Goal: Task Accomplishment & Management: Use online tool/utility

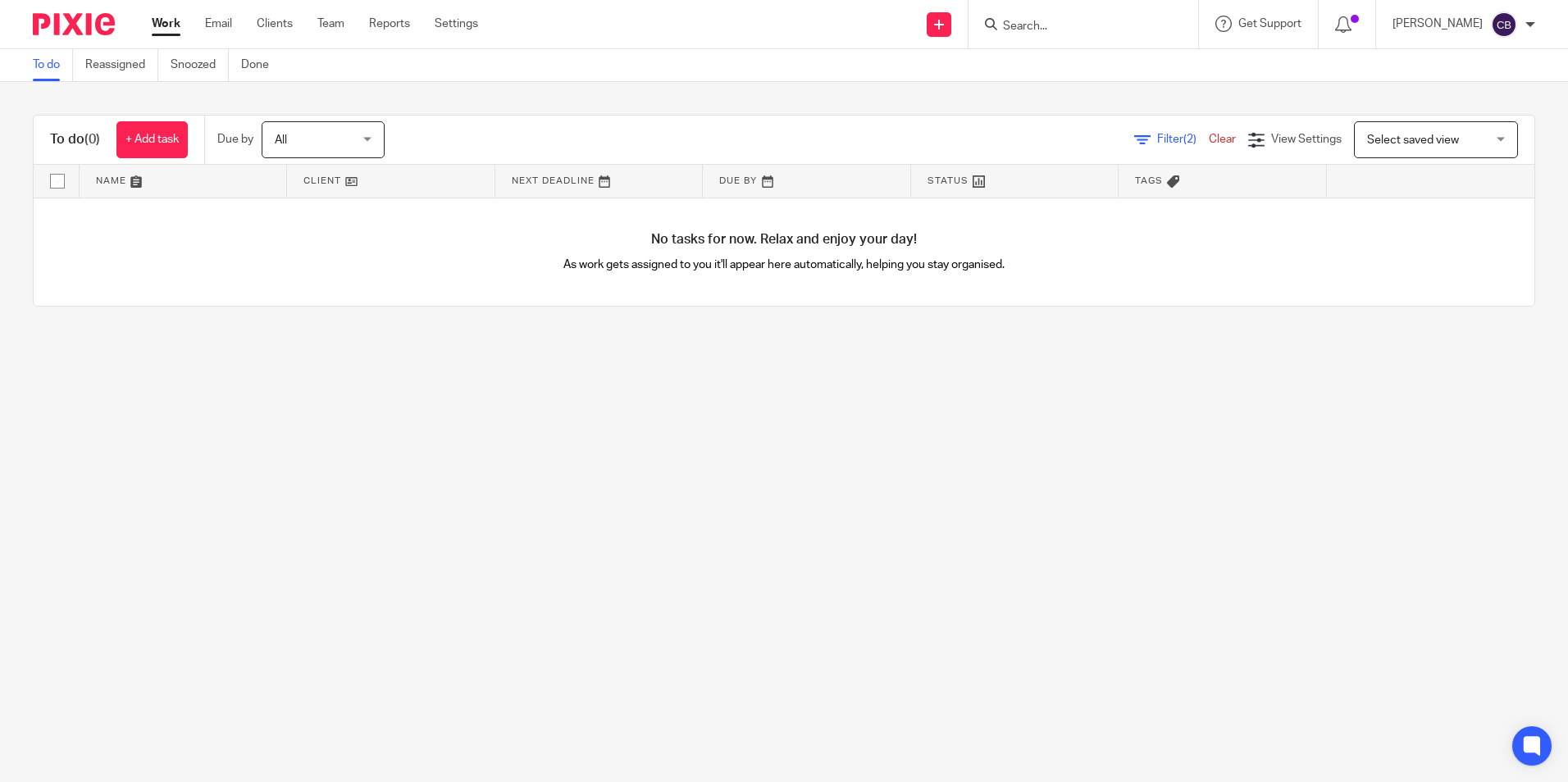
click at [1137, 145] on div "Filter (2) Clear" at bounding box center [1191, 140] width 114 height 17
click at [1158, 134] on span "Filter (2)" at bounding box center [1183, 139] width 52 height 11
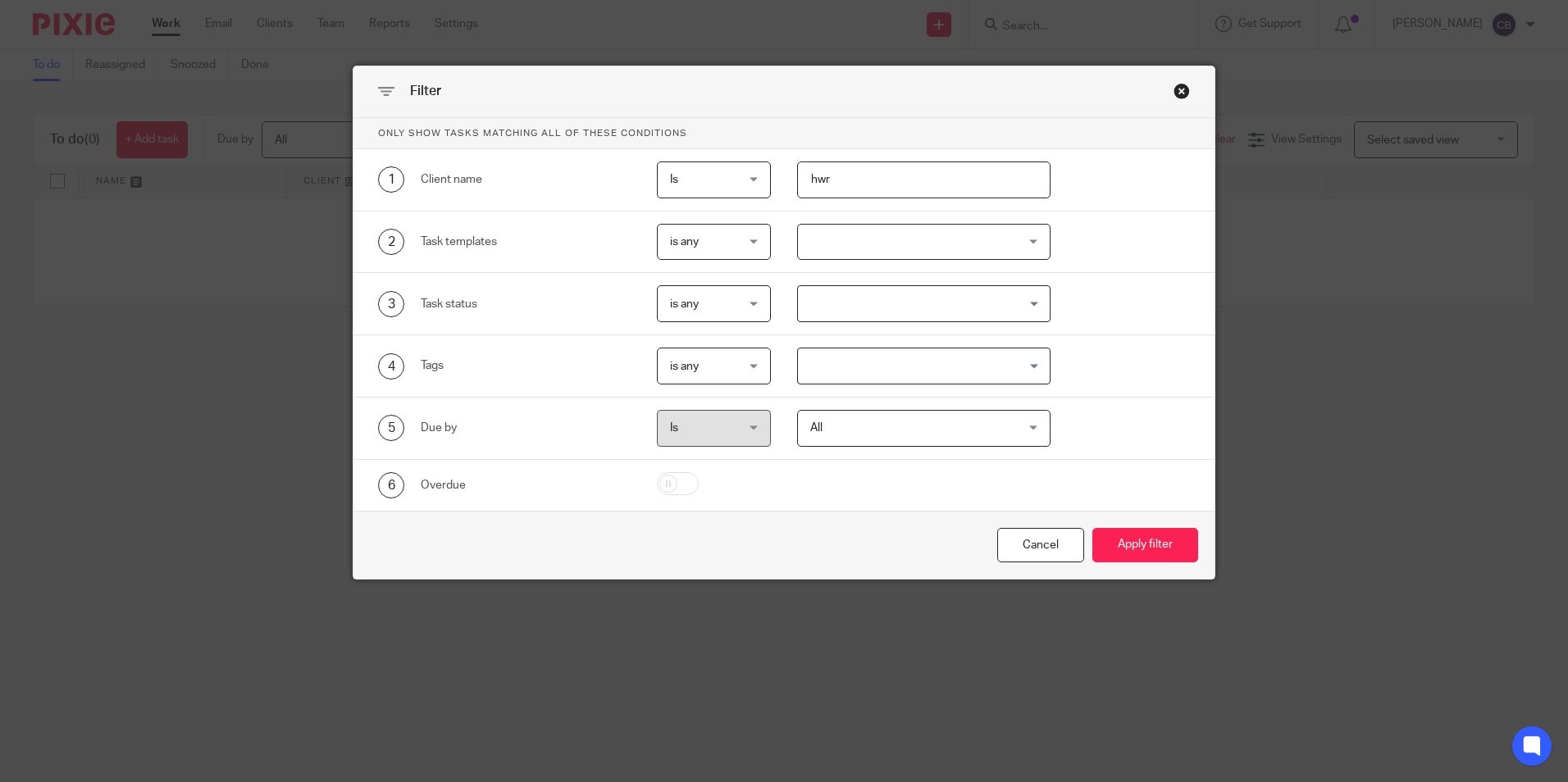
click at [872, 181] on input "hwr" at bounding box center [924, 180] width 253 height 37
click at [870, 178] on input "hwr" at bounding box center [924, 180] width 253 height 37
click at [1017, 553] on div "Cancel" at bounding box center [1041, 545] width 87 height 35
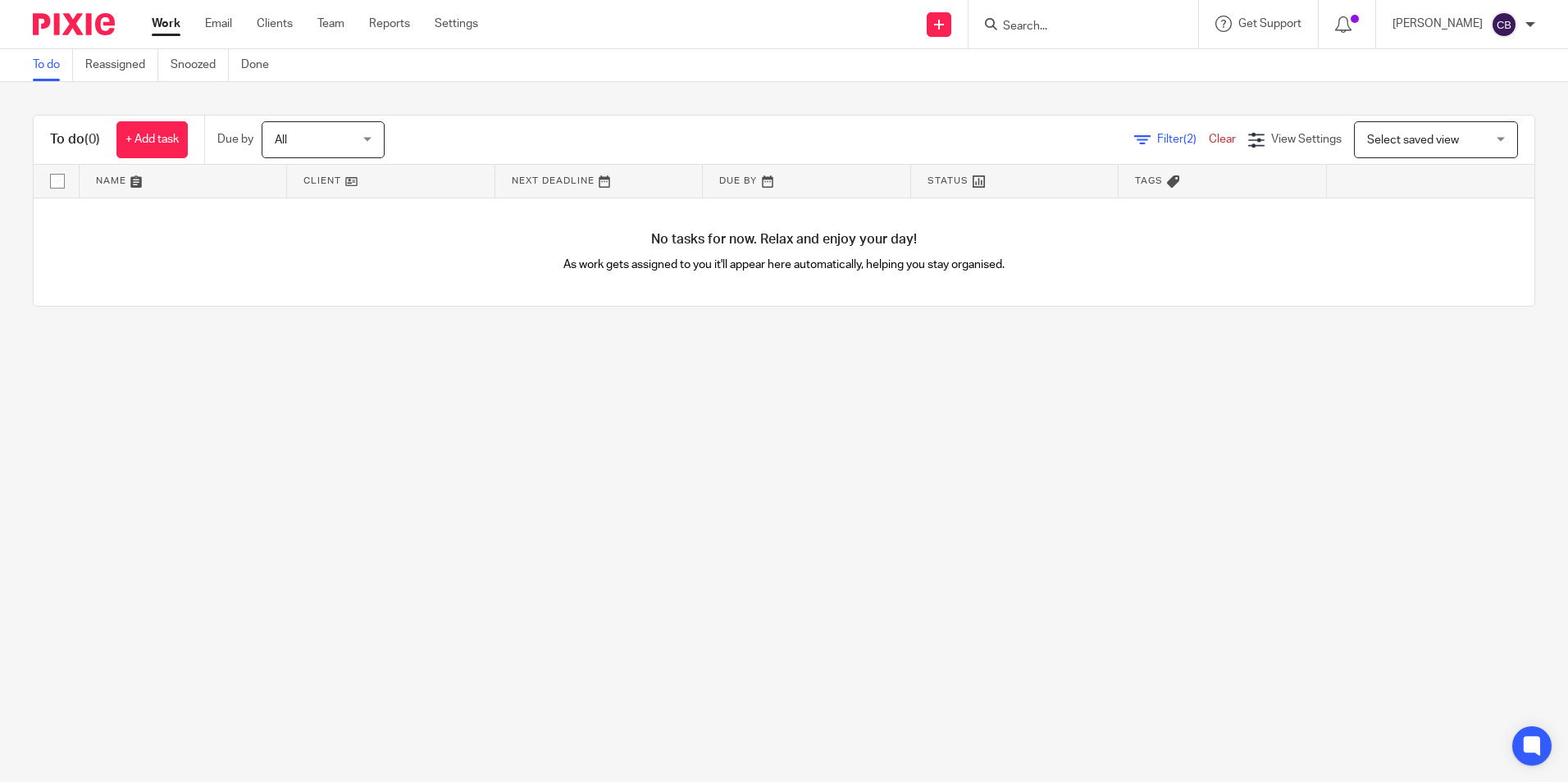
click at [1158, 141] on span "Filter (2)" at bounding box center [1183, 139] width 52 height 11
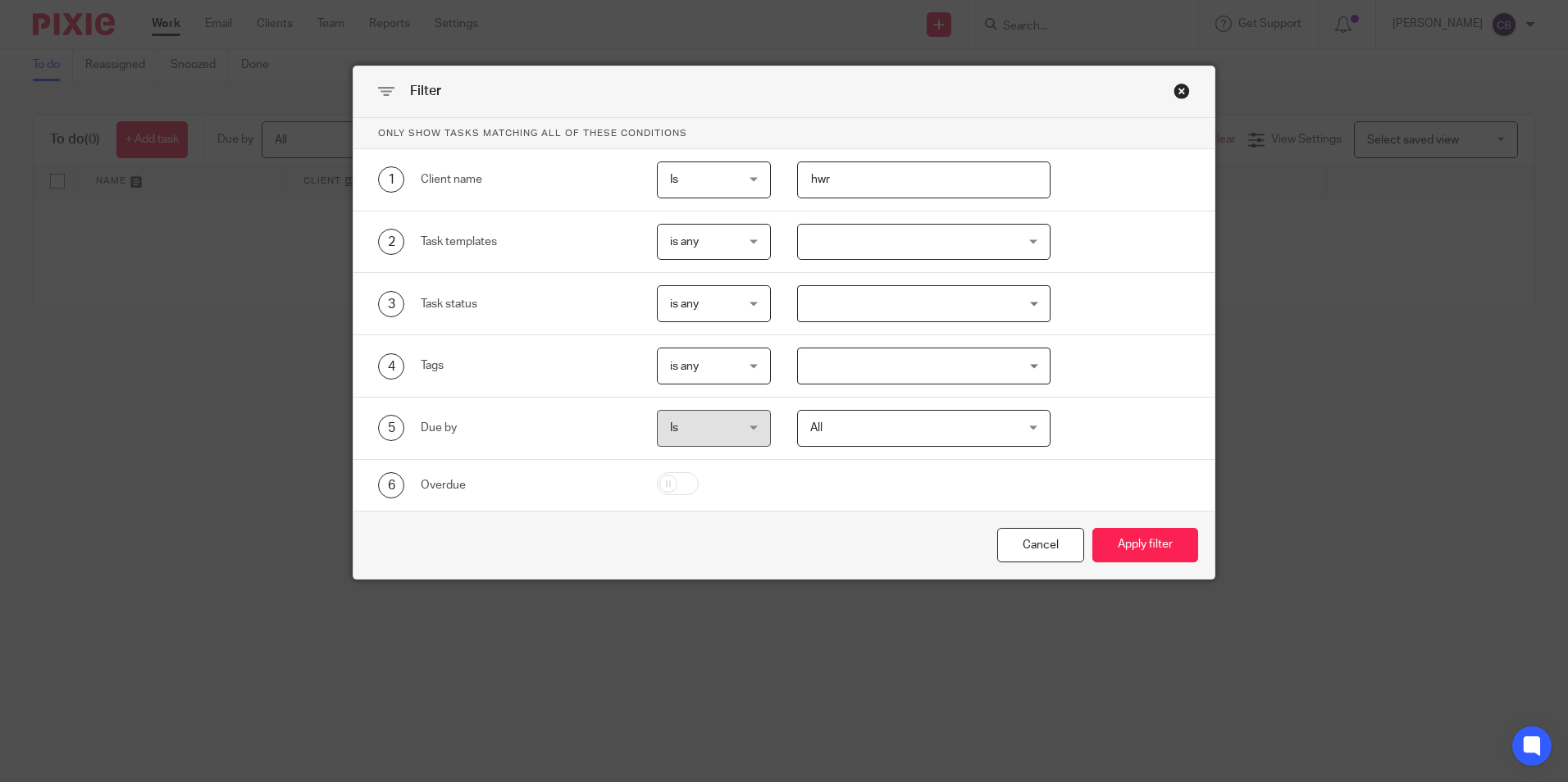
click at [918, 172] on input "hwr" at bounding box center [924, 180] width 253 height 37
drag, startPoint x: 868, startPoint y: 180, endPoint x: 732, endPoint y: 180, distance: 136.0
click at [741, 180] on div "1 Client name Is Is Is Is not is hwr" at bounding box center [771, 180] width 837 height 37
type input "ncr"
click at [1092, 528] on button "Apply filter" at bounding box center [1145, 545] width 106 height 35
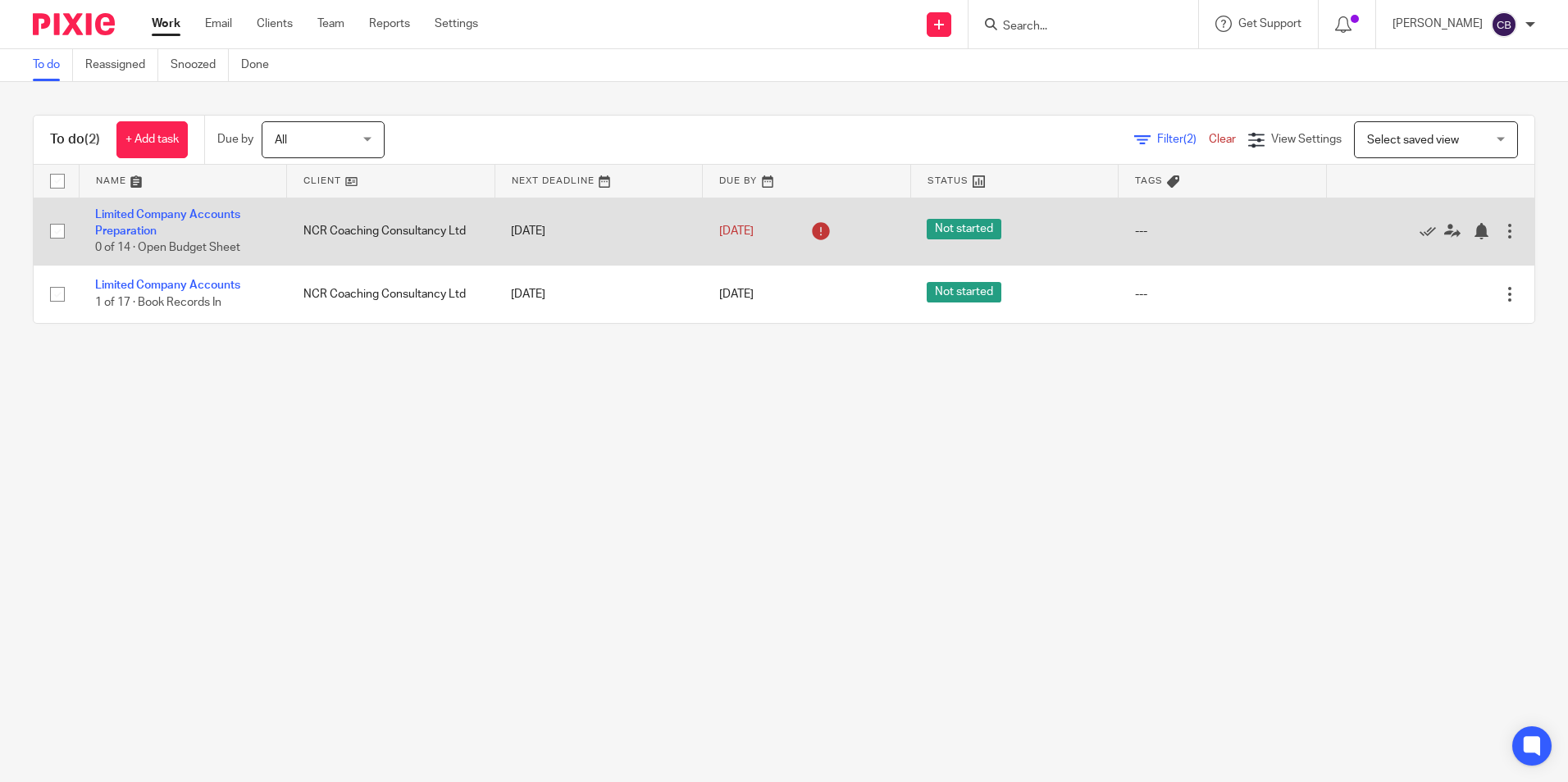
click at [182, 210] on link "Limited Company Accounts Preparation" at bounding box center [168, 223] width 145 height 28
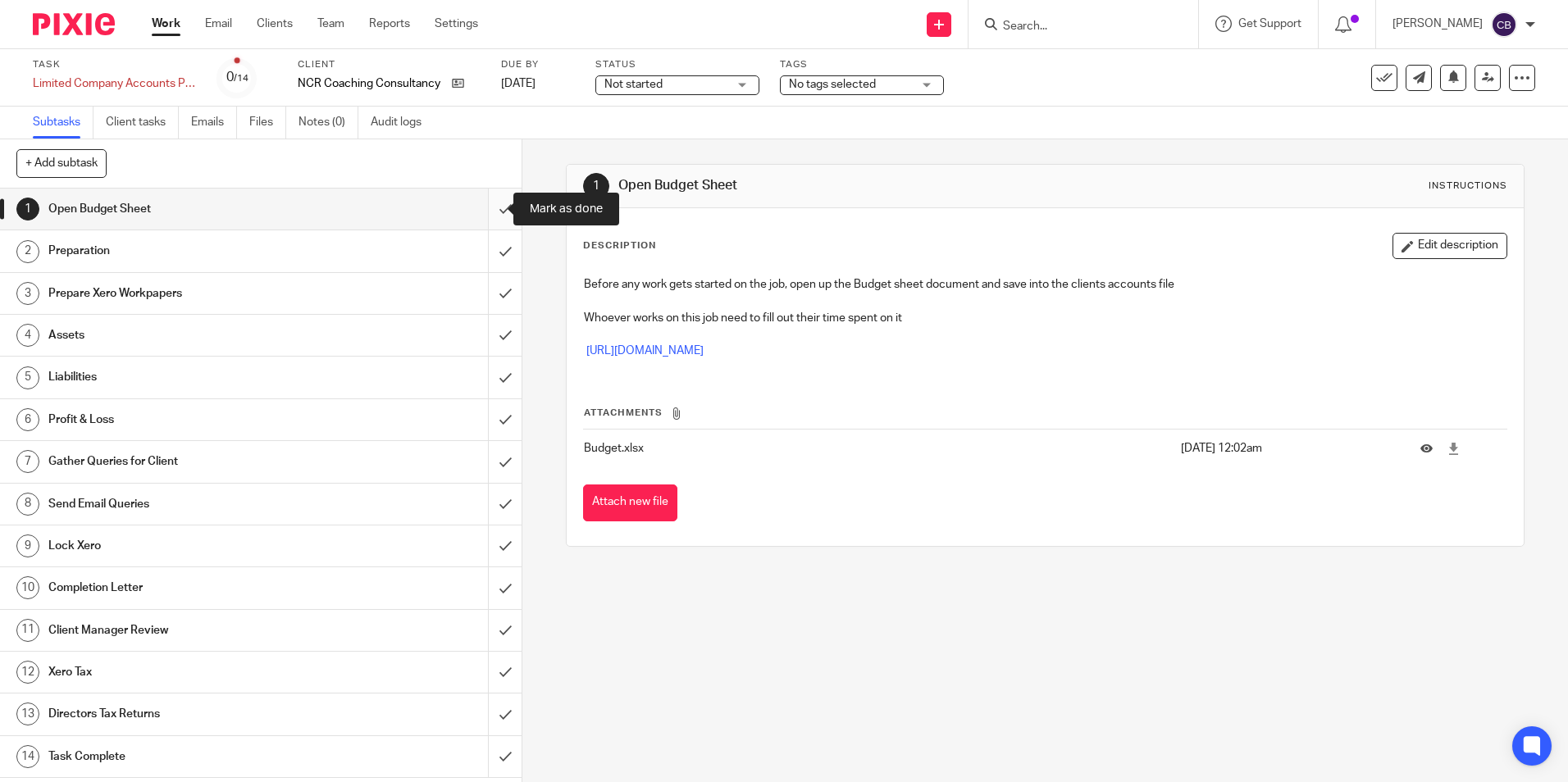
click at [491, 211] on input "submit" at bounding box center [260, 209] width 521 height 41
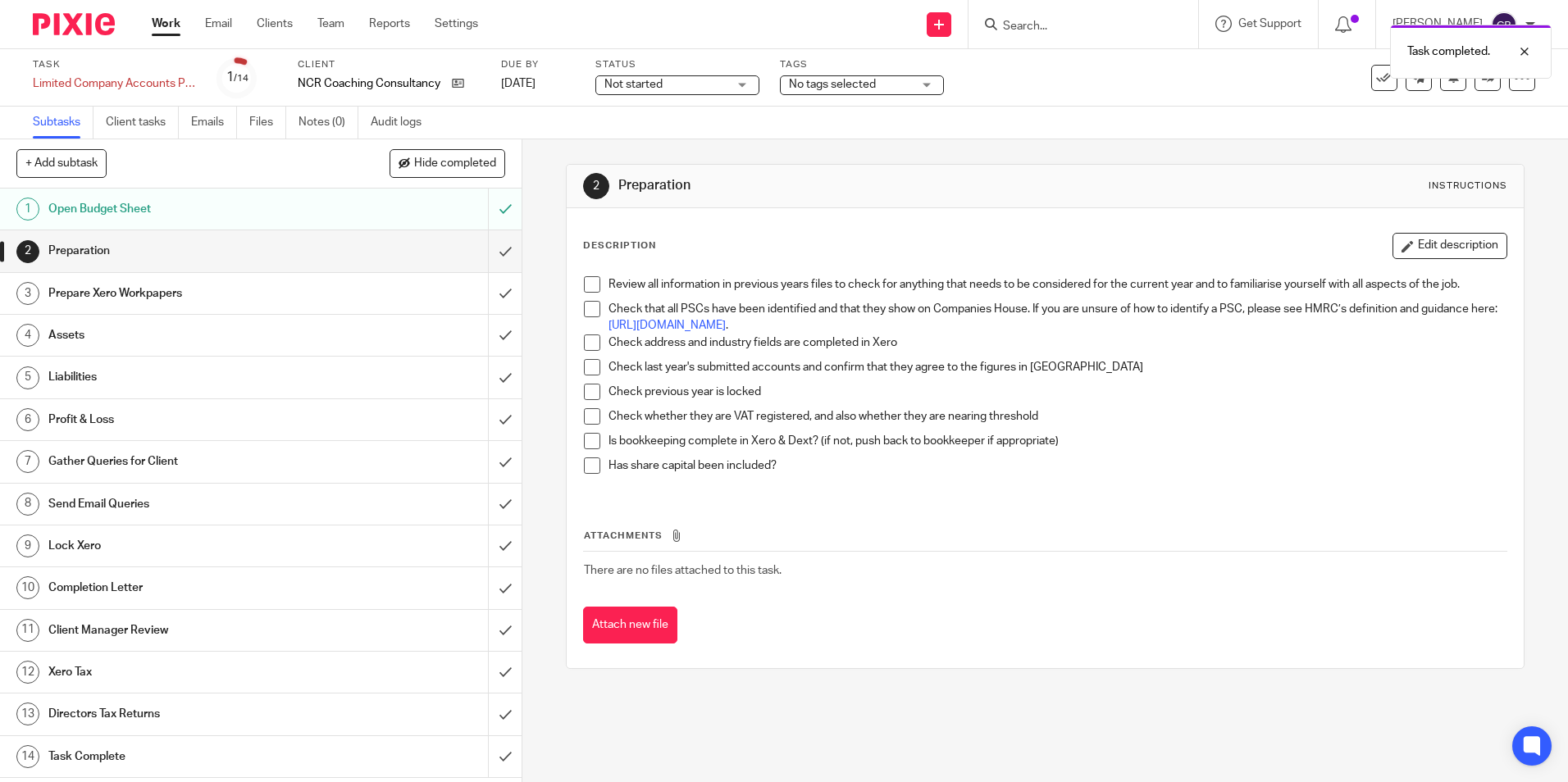
click at [656, 148] on div "2 Preparation Instructions Description Edit description Review all information …" at bounding box center [1044, 416] width 958 height 554
click at [672, 96] on div "Status Not started Not started Not started In progress 1" at bounding box center [677, 78] width 164 height 39
click at [673, 88] on span "Not started" at bounding box center [665, 85] width 123 height 17
click at [647, 144] on span "In progress" at bounding box center [636, 144] width 58 height 11
click at [805, 144] on div "2 Preparation Instructions Description Edit description Review all information …" at bounding box center [1044, 416] width 958 height 554
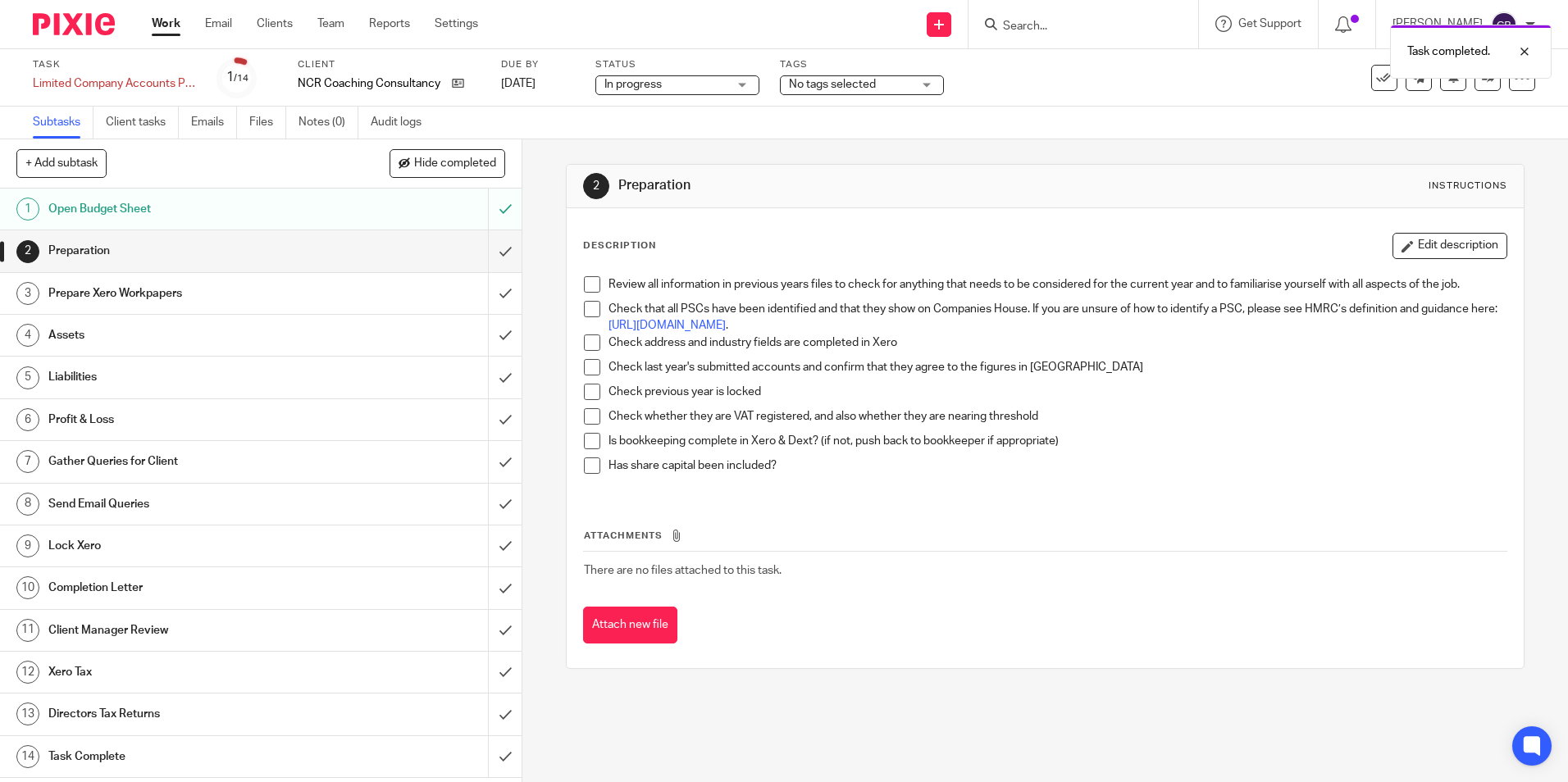
click at [840, 70] on div "Task completed." at bounding box center [1167, 47] width 767 height 62
click at [1062, 24] on input "Search" at bounding box center [1075, 27] width 148 height 15
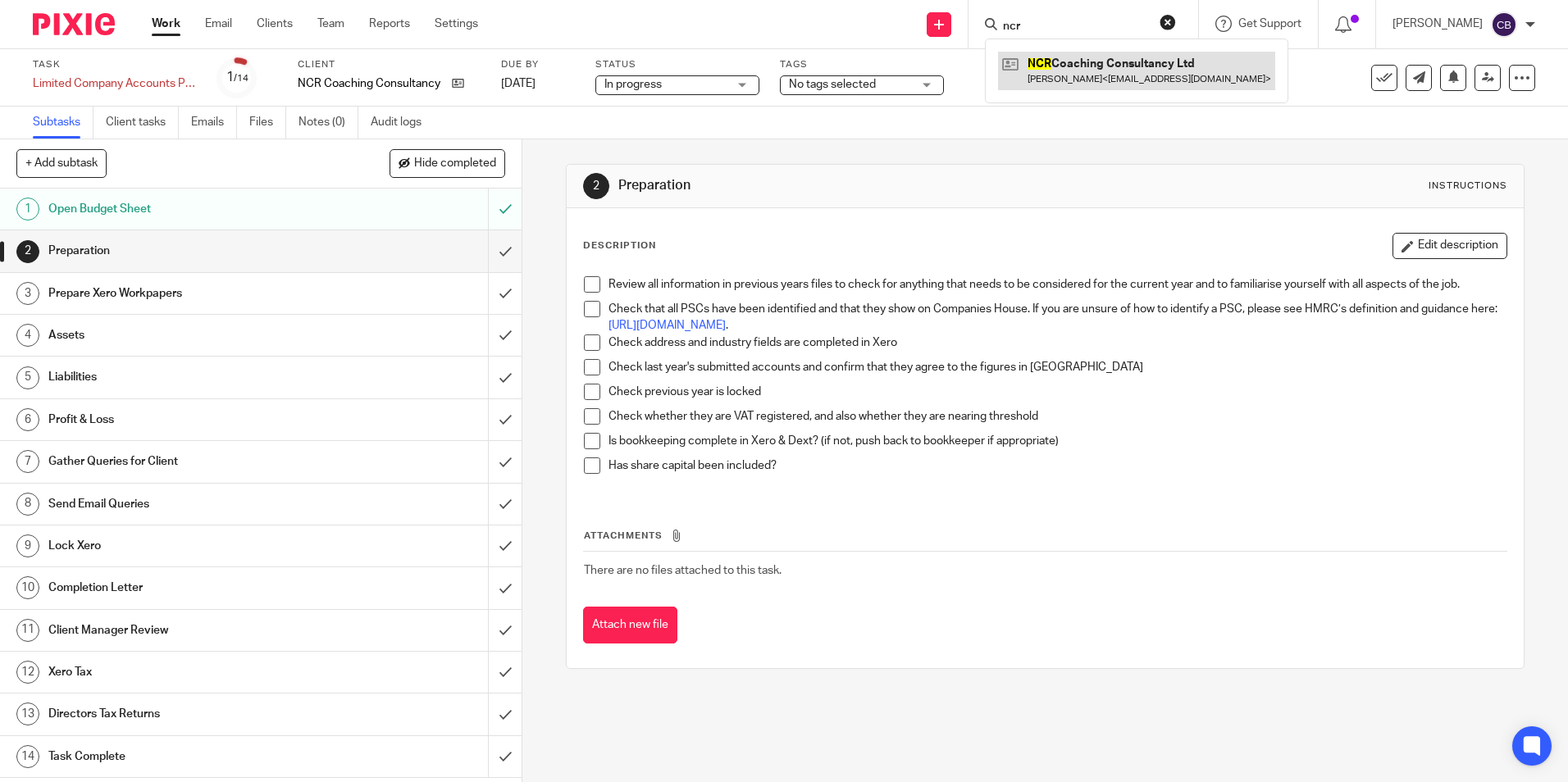
type input "ncr"
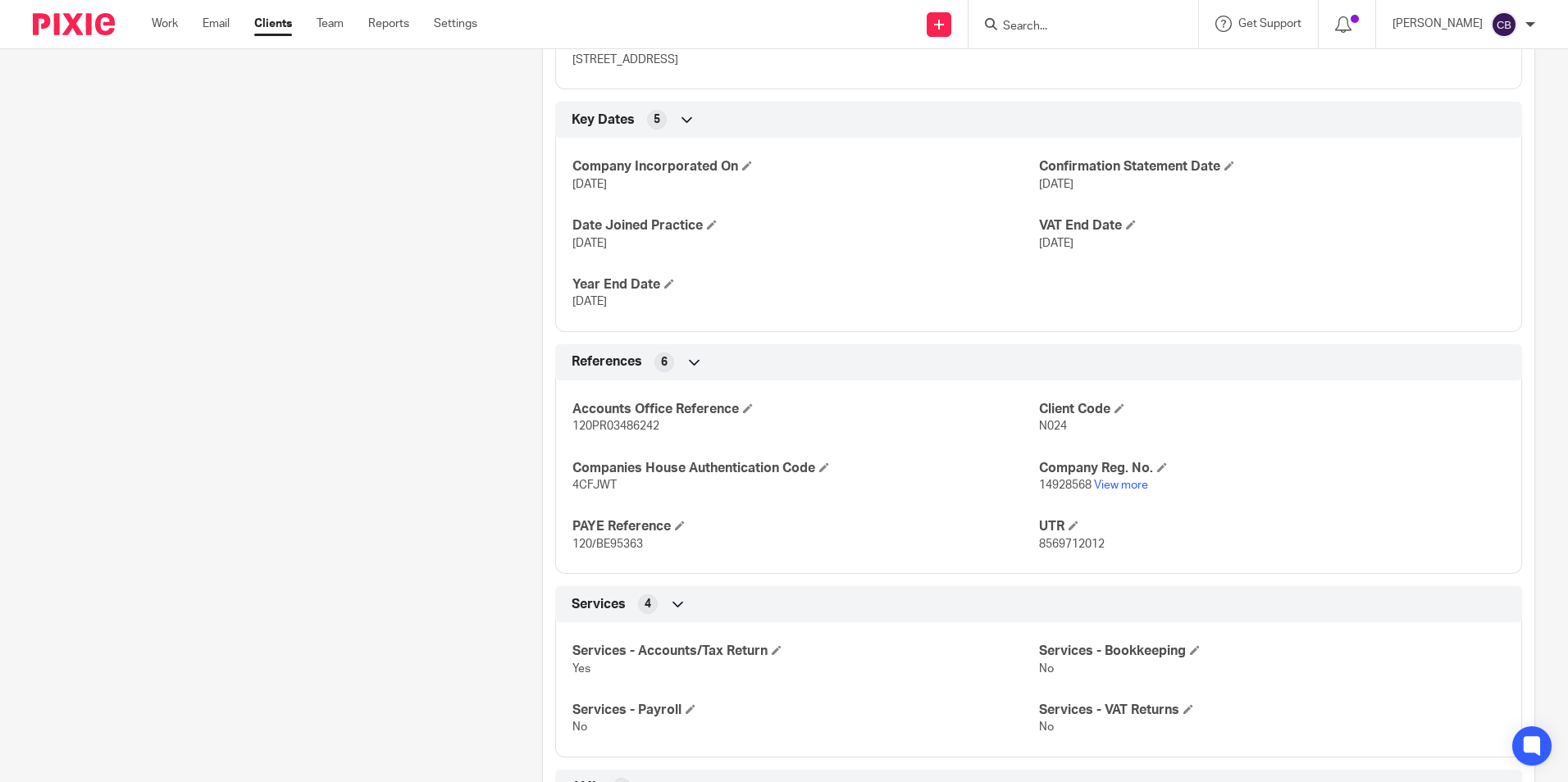
scroll to position [820, 0]
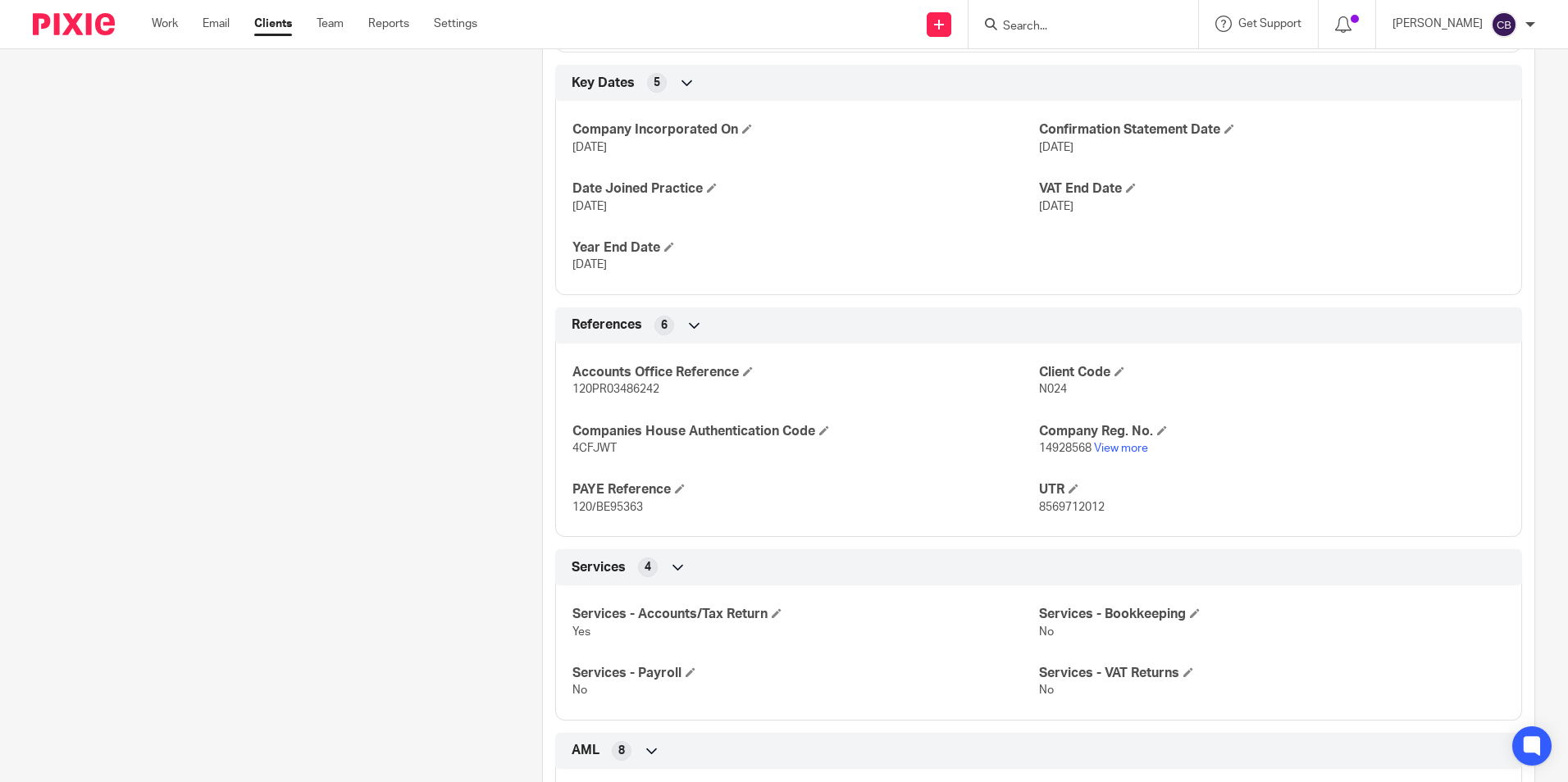
click at [440, 389] on div "Client contacts [PERSON_NAME] (Director) [EMAIL_ADDRESS][DOMAIN_NAME] Edit cont…" at bounding box center [261, 195] width 509 height 1680
